Goal: Information Seeking & Learning: Learn about a topic

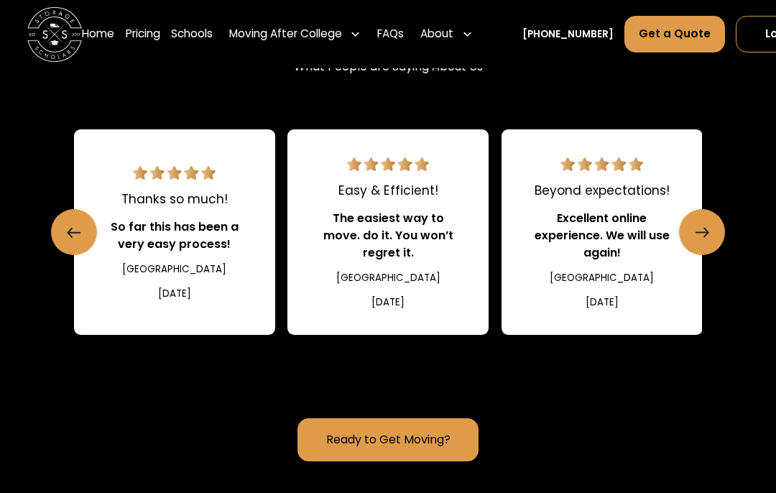
scroll to position [1633, 0]
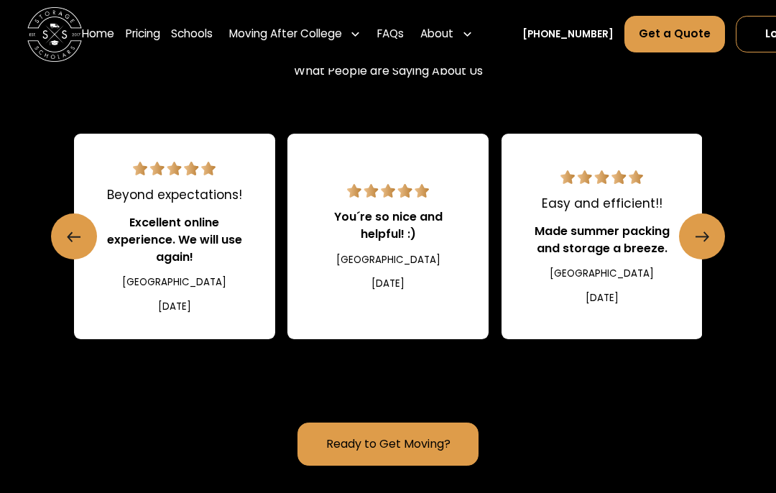
click at [252, 34] on div "Moving After College" at bounding box center [285, 34] width 113 height 17
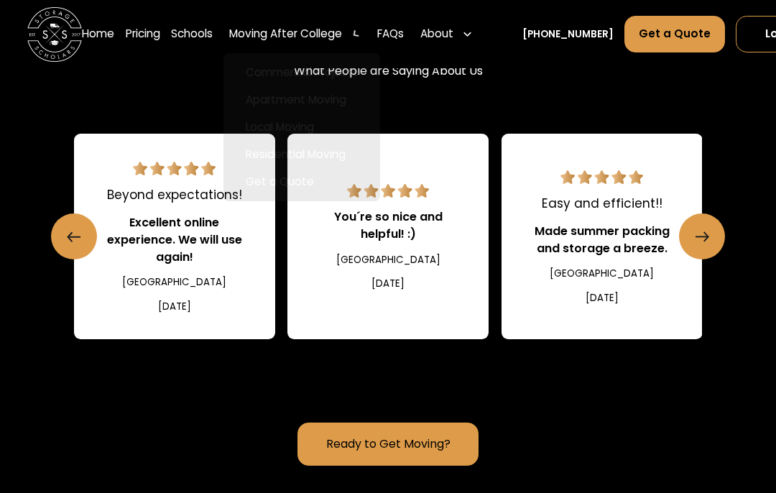
click at [124, 116] on div "Storage Scholars has a 4.7 Star Rating on 10,000+ Reviews What People are Sayin…" at bounding box center [388, 53] width 629 height 125
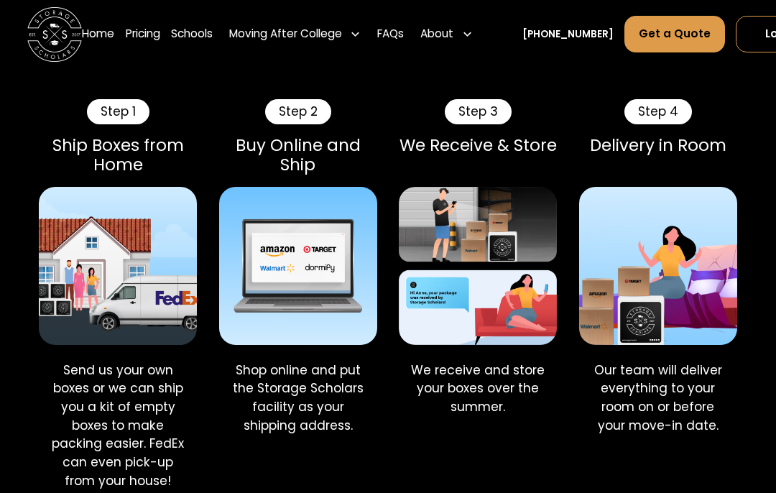
scroll to position [1004, 0]
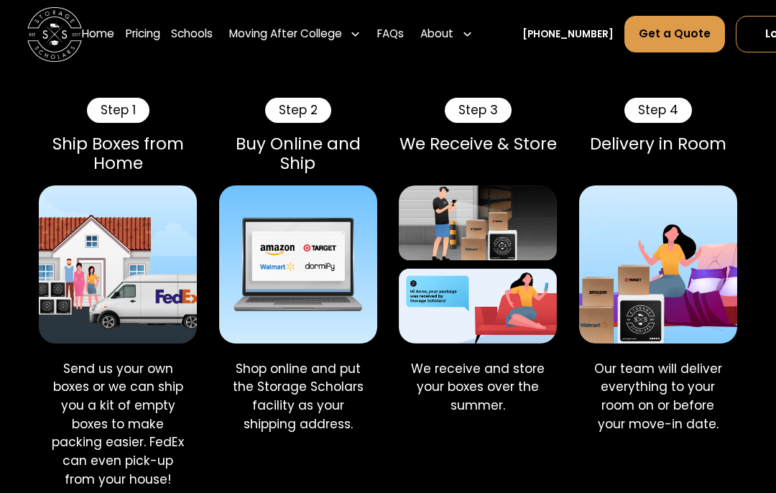
click at [642, 341] on img at bounding box center [658, 265] width 158 height 158
click at [645, 124] on div "Step 4" at bounding box center [658, 111] width 68 height 26
click at [647, 124] on div "Step 4" at bounding box center [658, 111] width 68 height 26
click at [662, 316] on img at bounding box center [658, 265] width 158 height 158
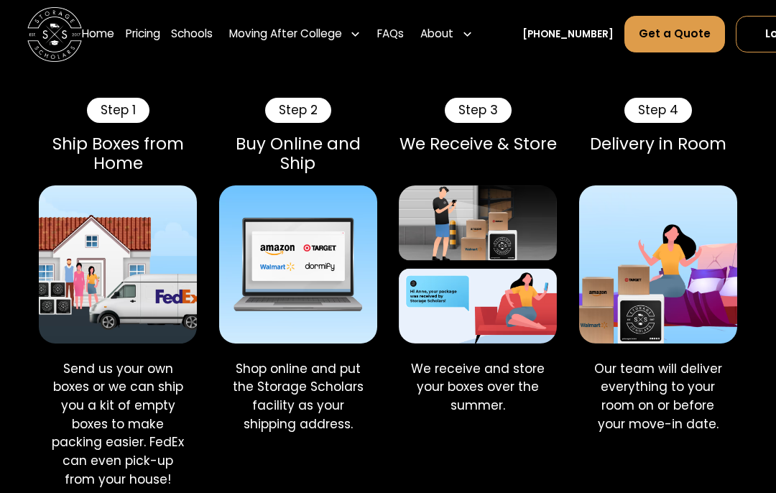
click at [660, 331] on img at bounding box center [658, 265] width 158 height 158
click at [662, 343] on img at bounding box center [658, 265] width 158 height 158
click at [666, 341] on img at bounding box center [658, 265] width 158 height 158
click at [663, 330] on img at bounding box center [658, 265] width 158 height 158
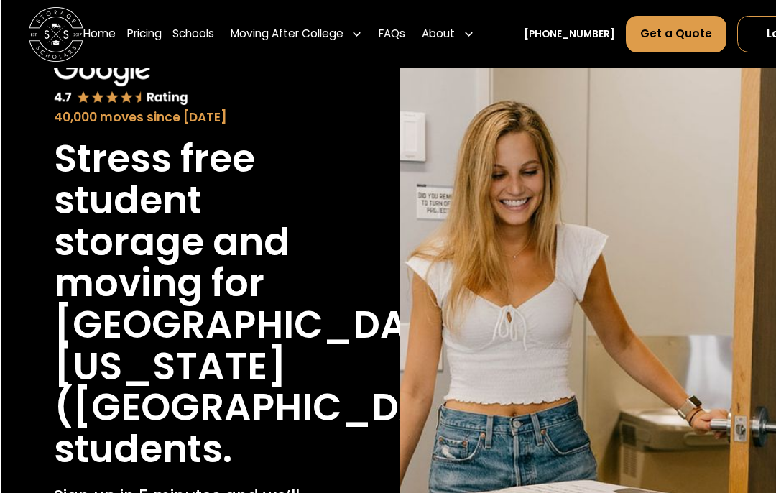
scroll to position [0, 0]
